Goal: Connect with others: Connect with other users

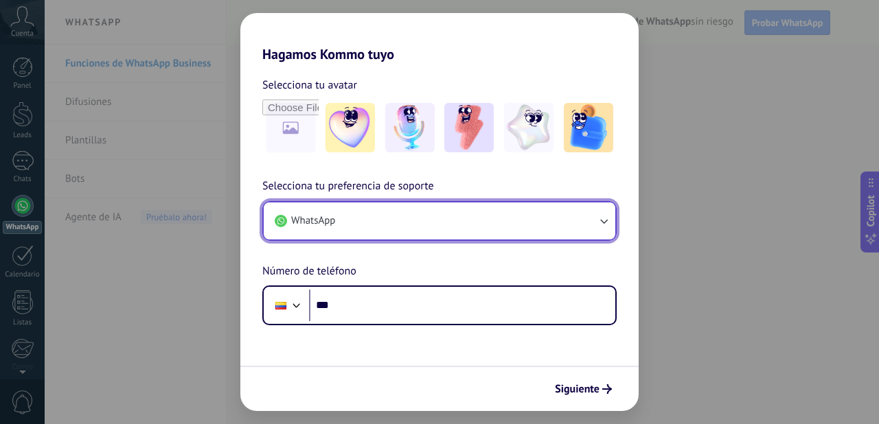
click at [582, 231] on button "WhatsApp" at bounding box center [440, 221] width 352 height 37
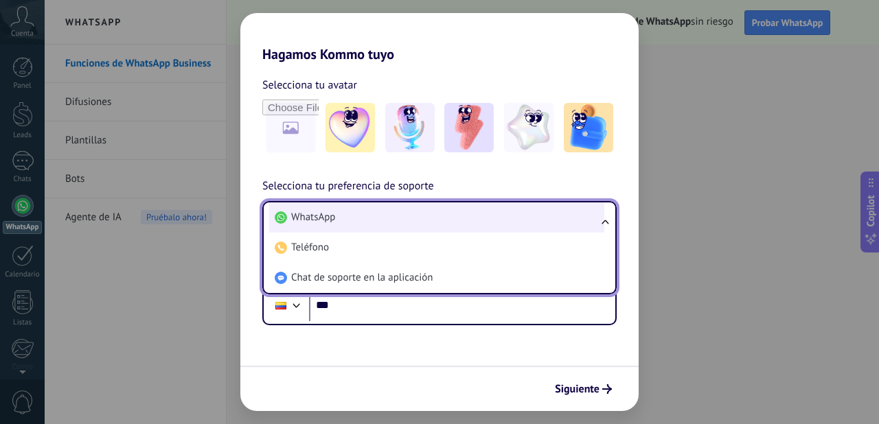
click at [580, 225] on li "WhatsApp" at bounding box center [436, 218] width 335 height 30
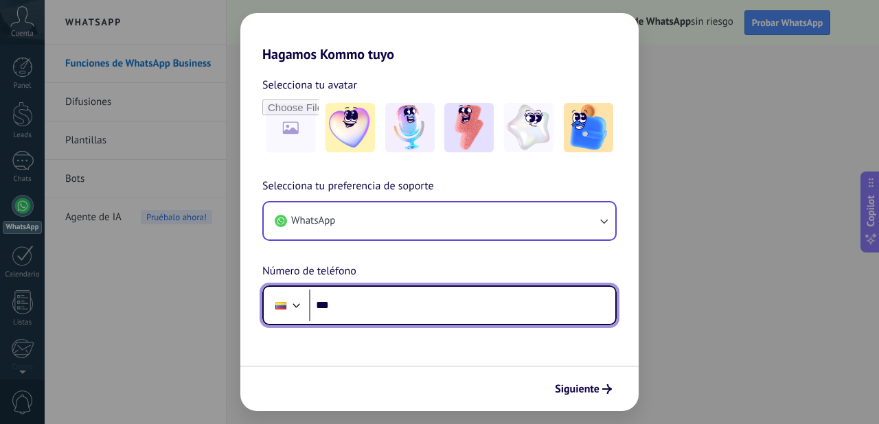
click at [512, 312] on input "***" at bounding box center [462, 306] width 306 height 32
type input "**********"
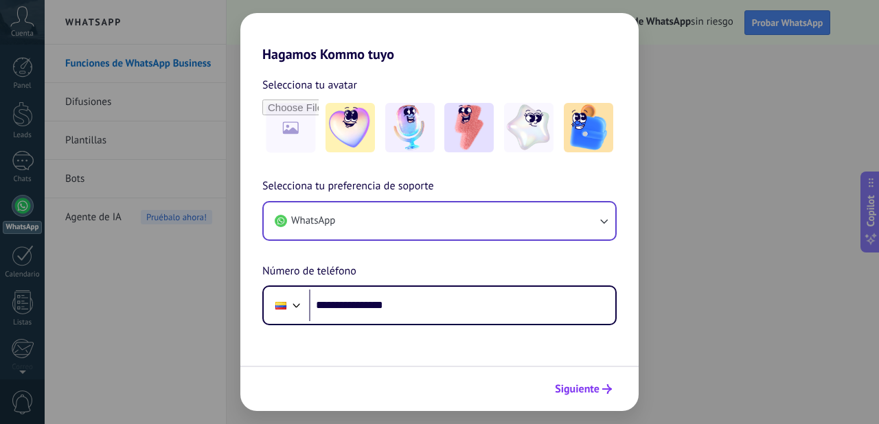
click at [593, 392] on span "Siguiente" at bounding box center [577, 389] width 45 height 10
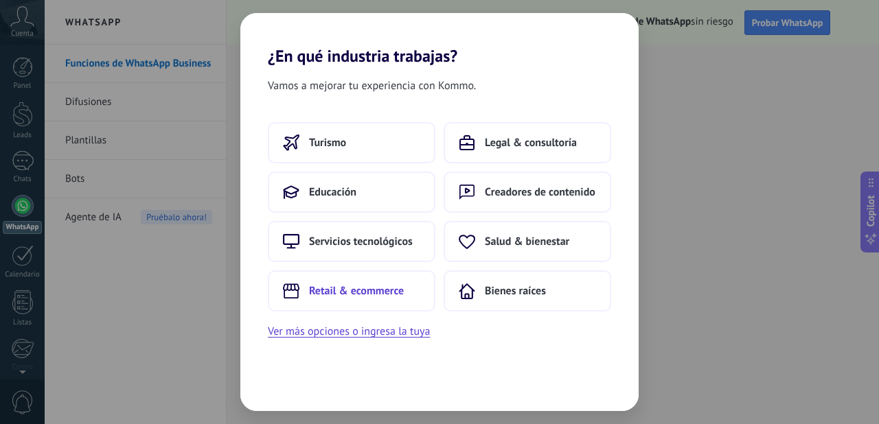
click at [362, 297] on span "Retail & ecommerce" at bounding box center [356, 291] width 95 height 14
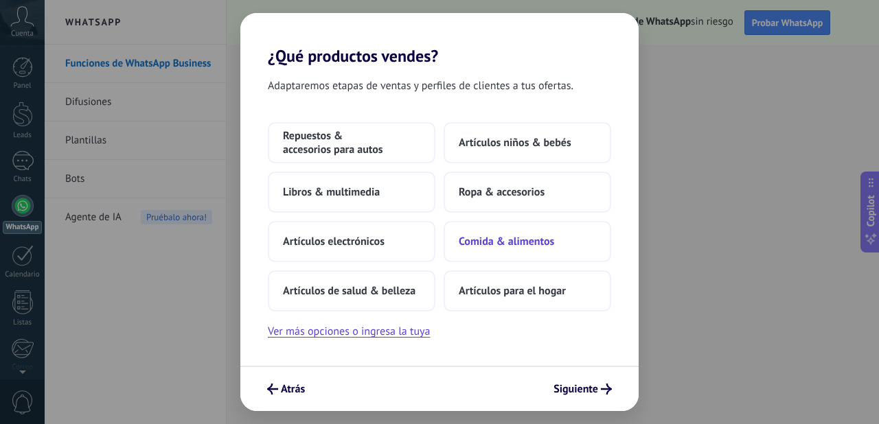
click at [468, 245] on span "Comida & alimentos" at bounding box center [506, 242] width 95 height 14
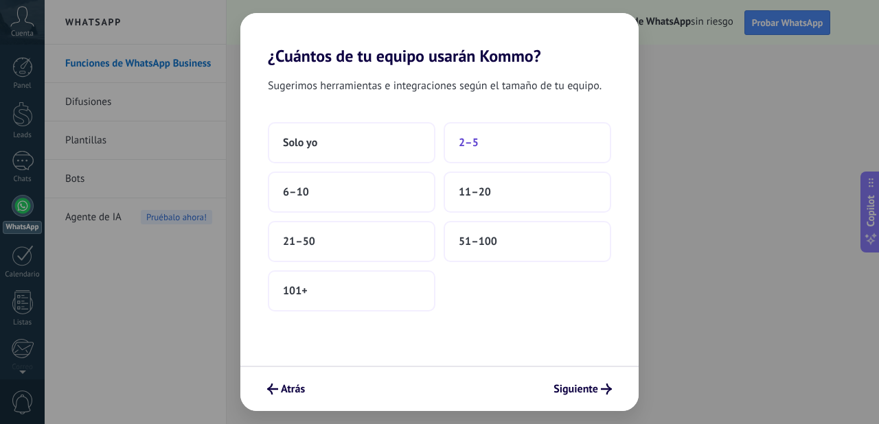
click at [498, 154] on button "2–5" at bounding box center [528, 142] width 168 height 41
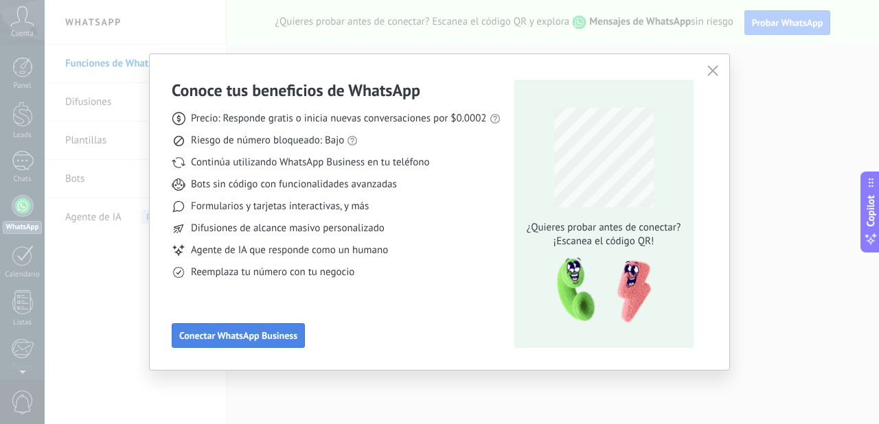
click at [266, 334] on span "Conectar WhatsApp Business" at bounding box center [238, 336] width 118 height 10
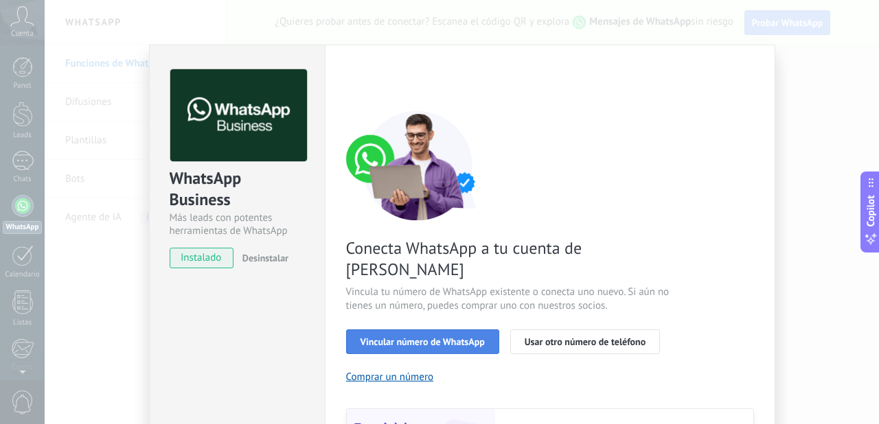
click at [409, 337] on span "Vincular número de WhatsApp" at bounding box center [422, 342] width 124 height 10
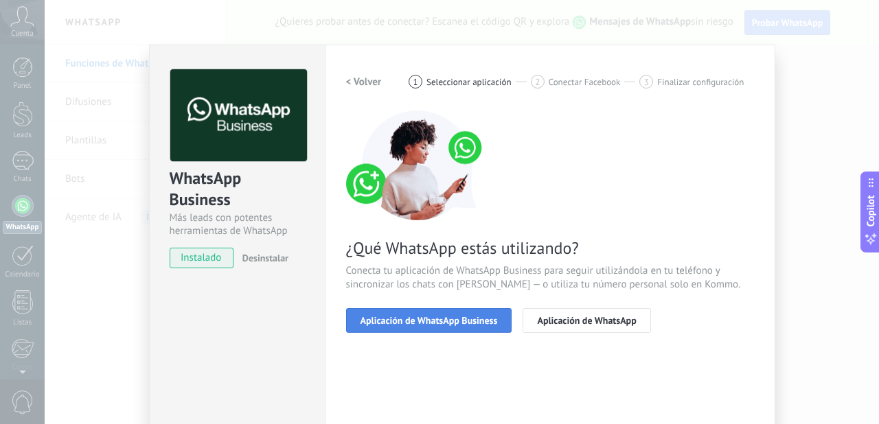
click at [445, 318] on span "Aplicación de WhatsApp Business" at bounding box center [428, 321] width 137 height 10
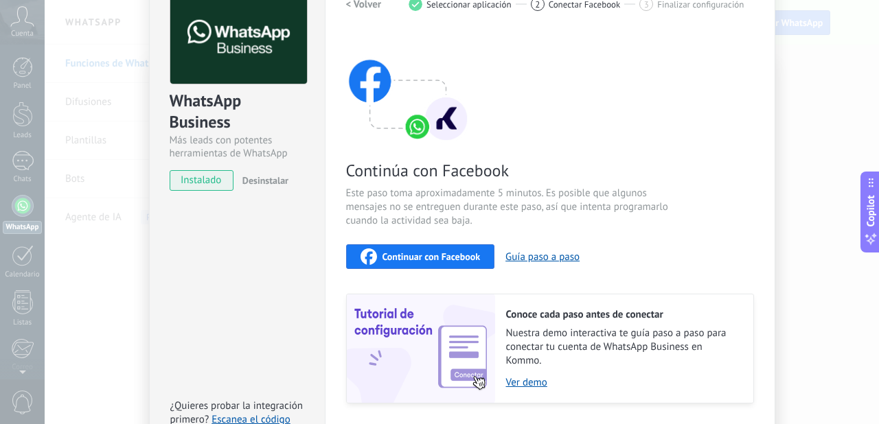
scroll to position [84, 0]
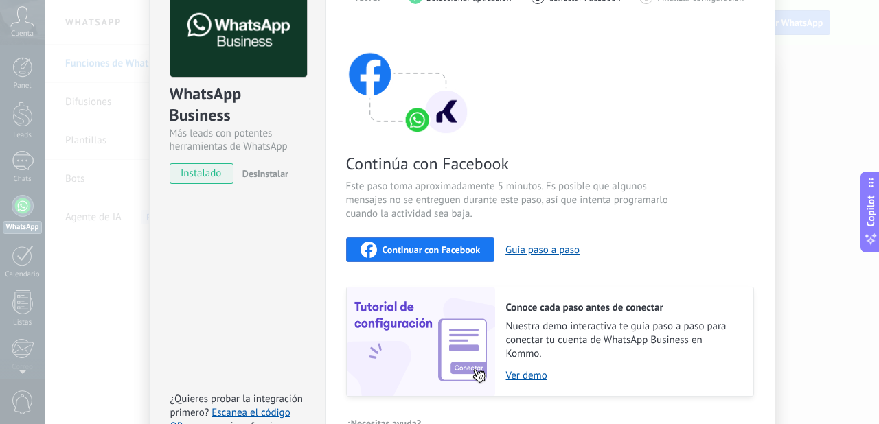
click at [463, 246] on span "Continuar con Facebook" at bounding box center [431, 250] width 98 height 10
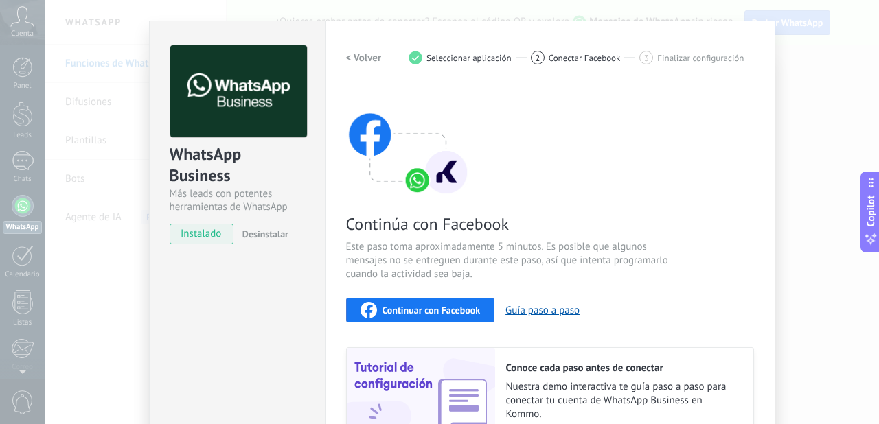
scroll to position [0, 0]
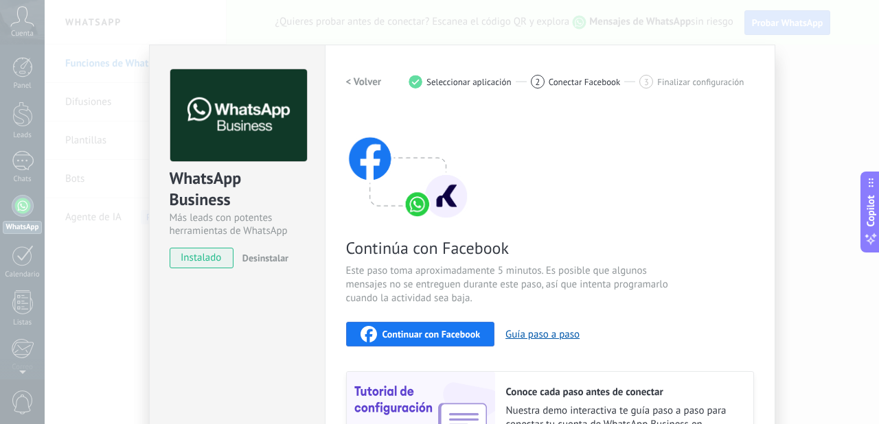
click at [253, 261] on span "Desinstalar" at bounding box center [265, 258] width 46 height 12
